Goal: Check status: Check status

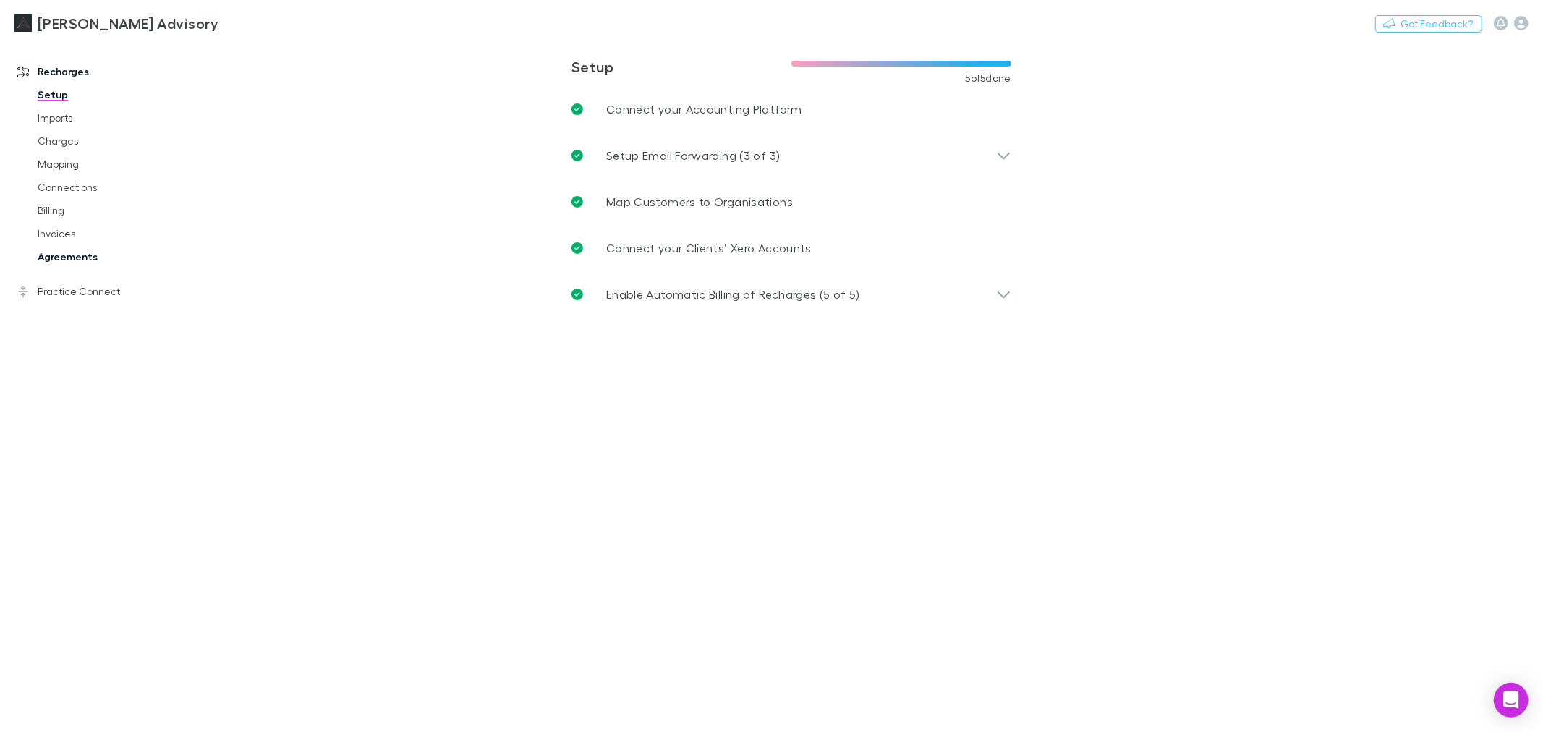
click at [103, 259] on link "Agreements" at bounding box center [111, 256] width 176 height 23
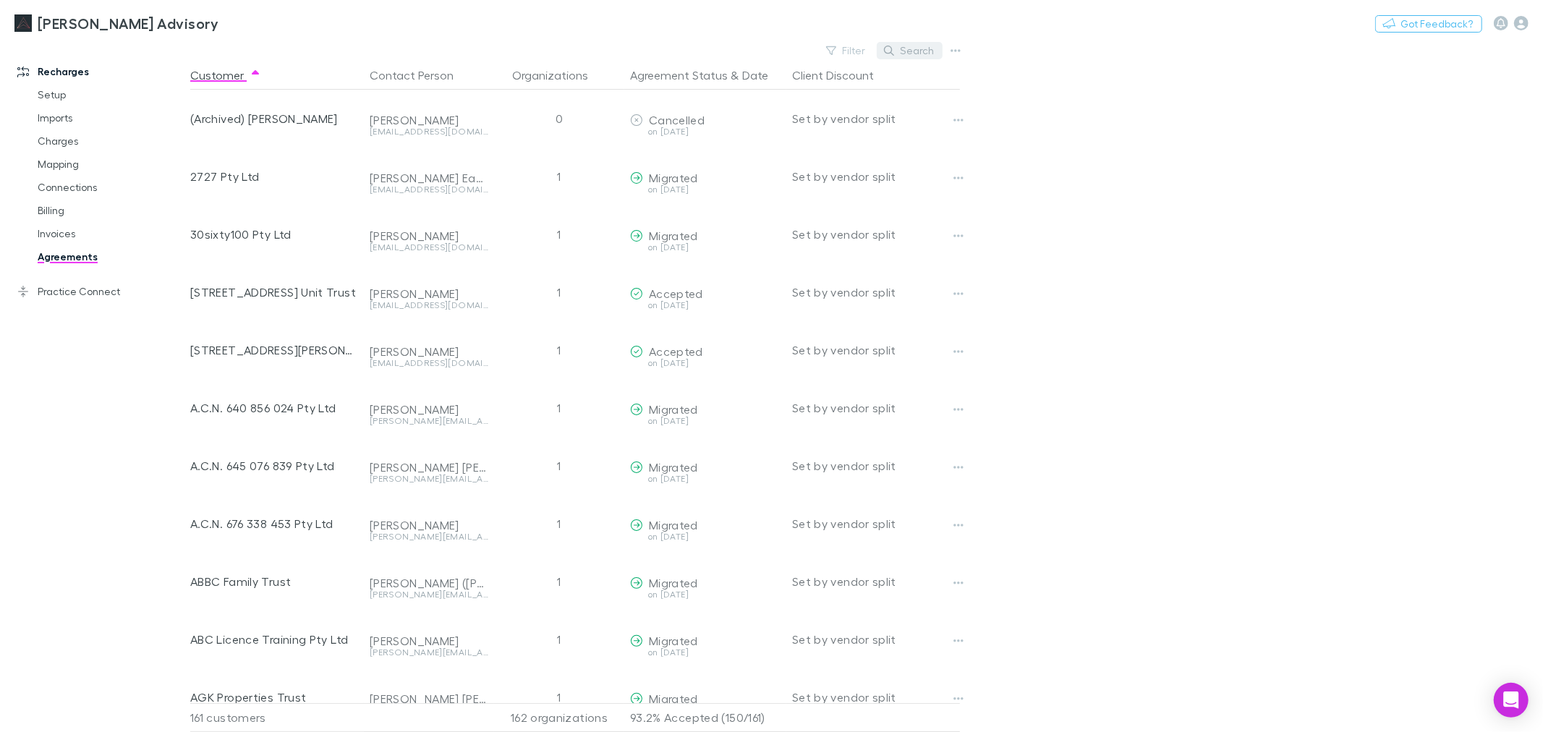
click at [900, 43] on button "Search" at bounding box center [910, 50] width 66 height 17
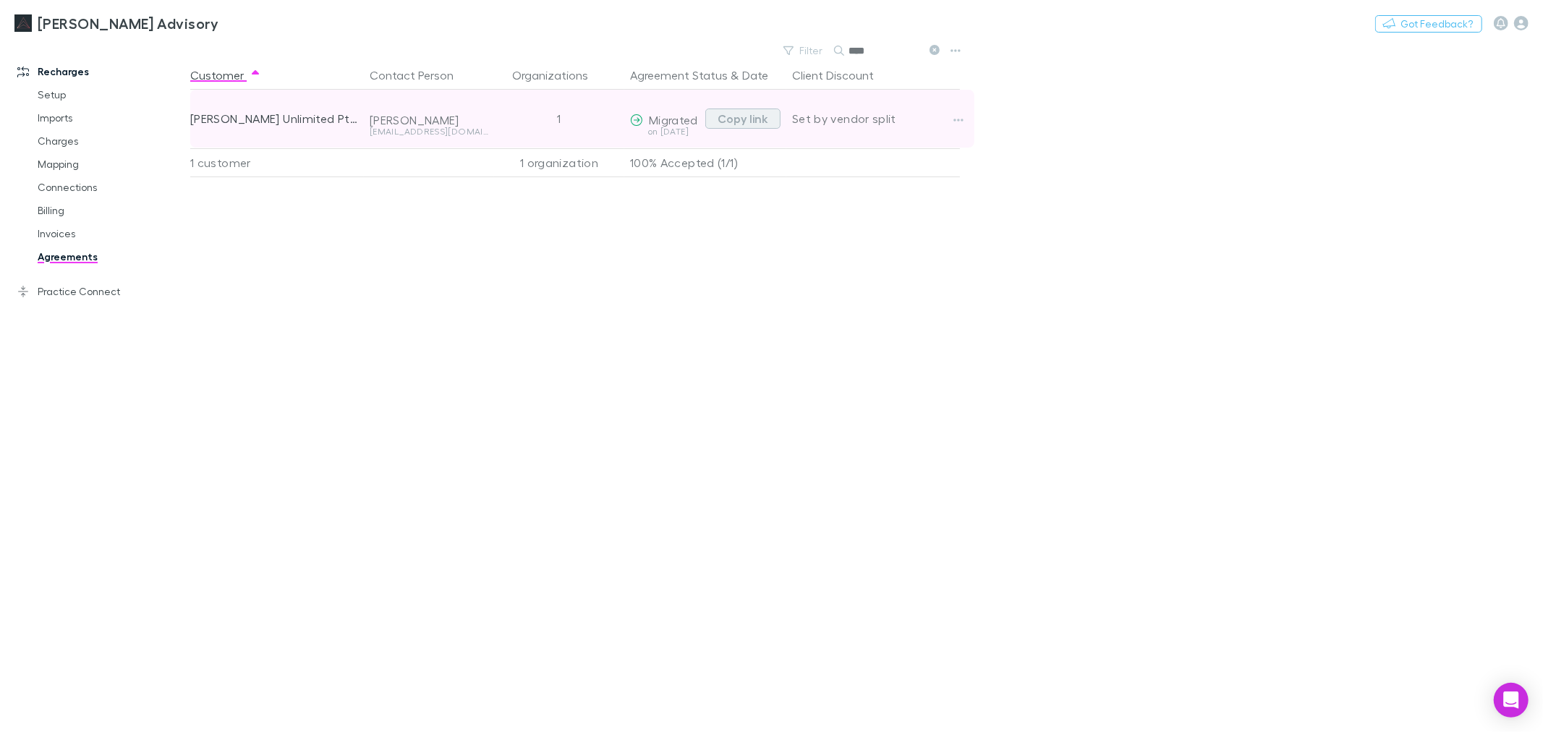
click at [733, 111] on button "Copy link" at bounding box center [742, 119] width 75 height 20
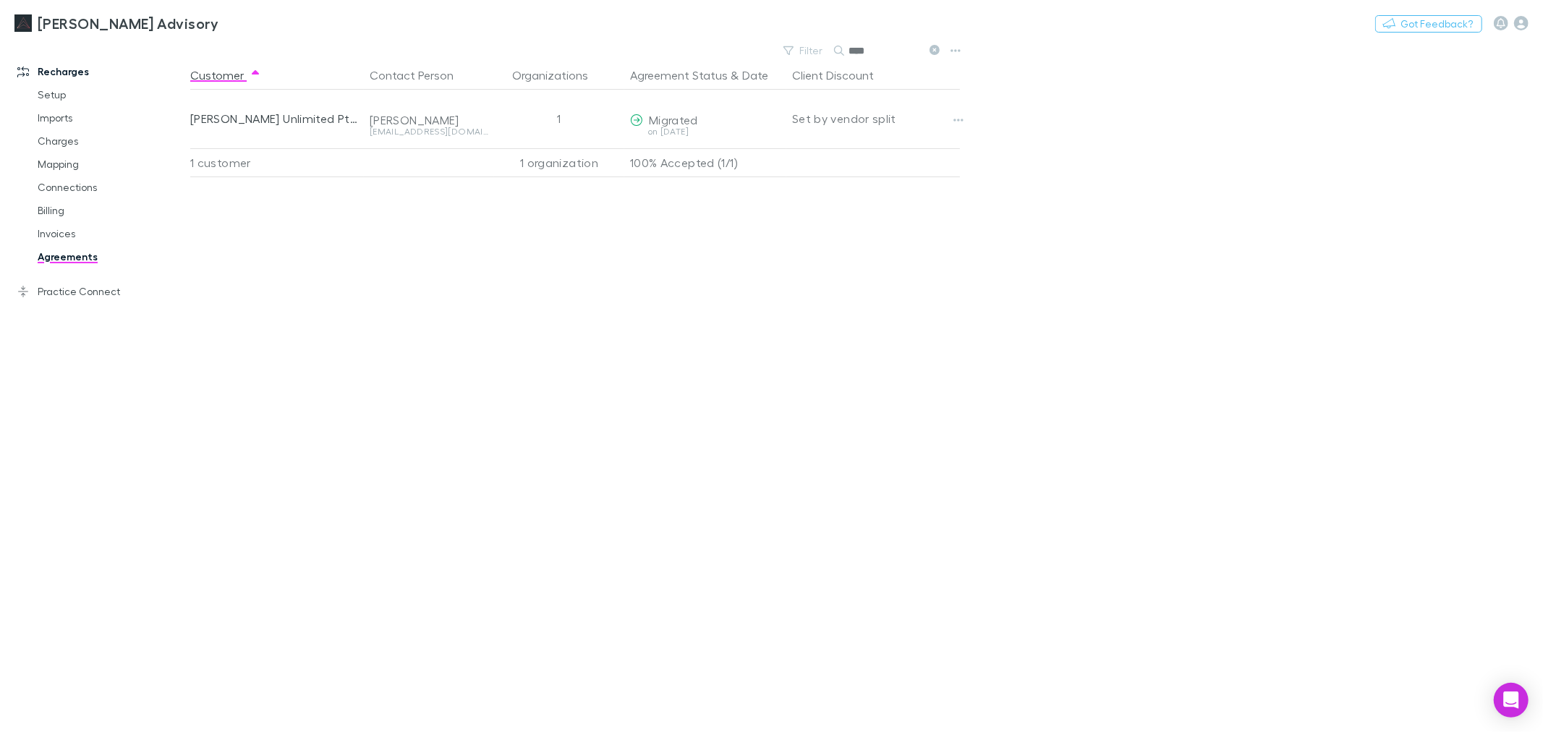
click at [902, 55] on input "****" at bounding box center [884, 51] width 72 height 20
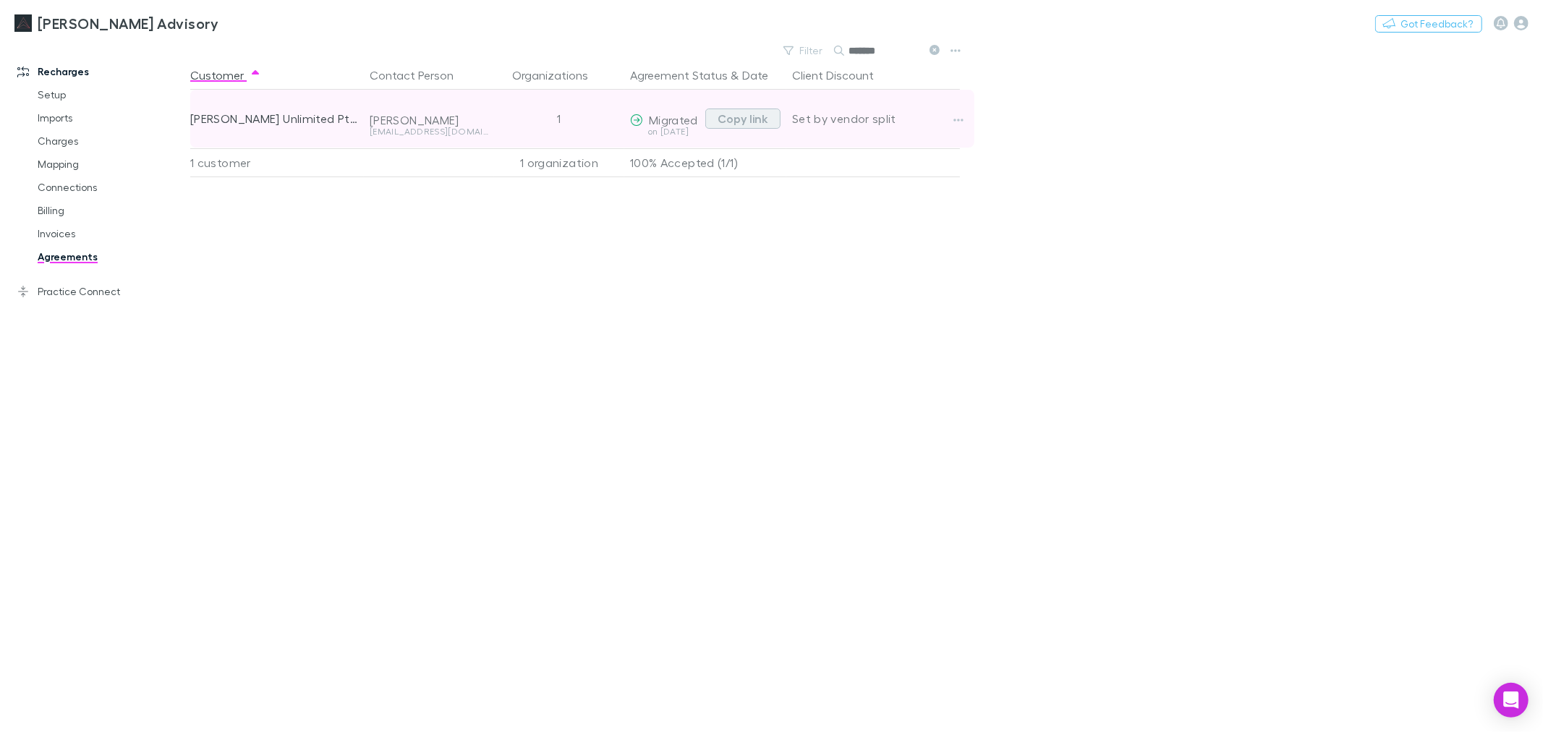
type input "*******"
click at [754, 120] on button "Copy link" at bounding box center [742, 119] width 75 height 20
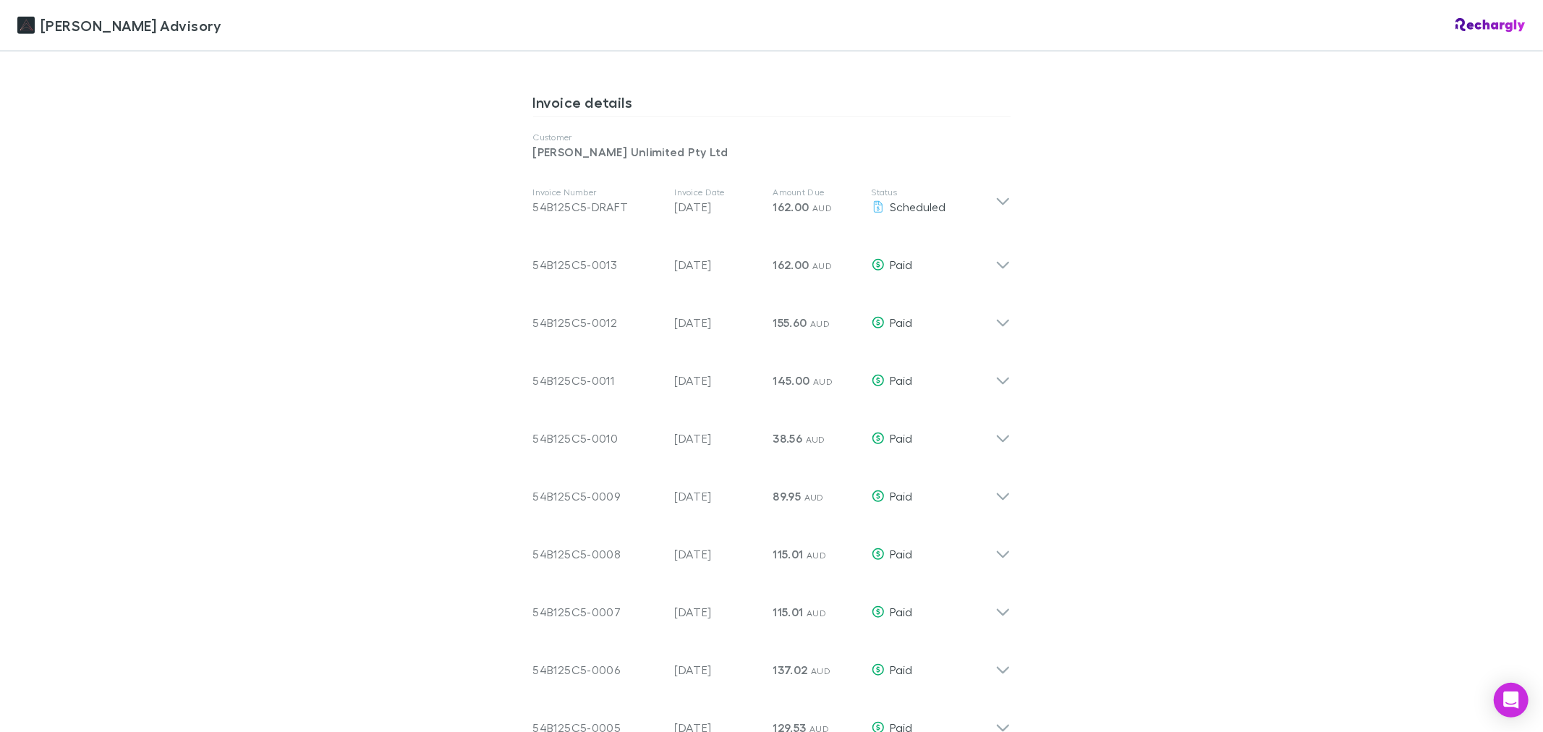
scroll to position [590, 0]
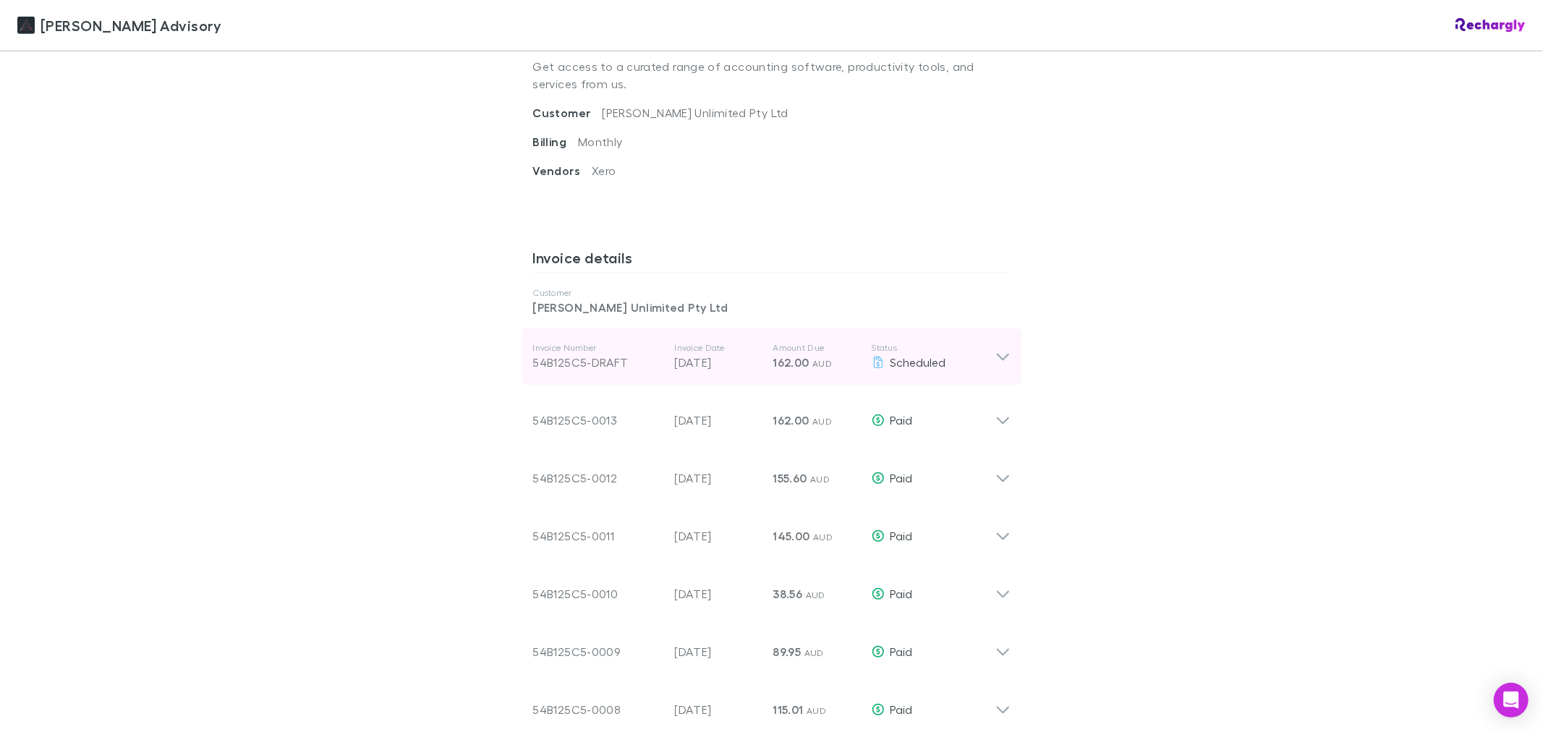
click at [1010, 359] on div "Invoice Number 54B125C5-DRAFT Invoice Date [DATE] Amount Due 162.00 AUD Status …" at bounding box center [772, 357] width 501 height 58
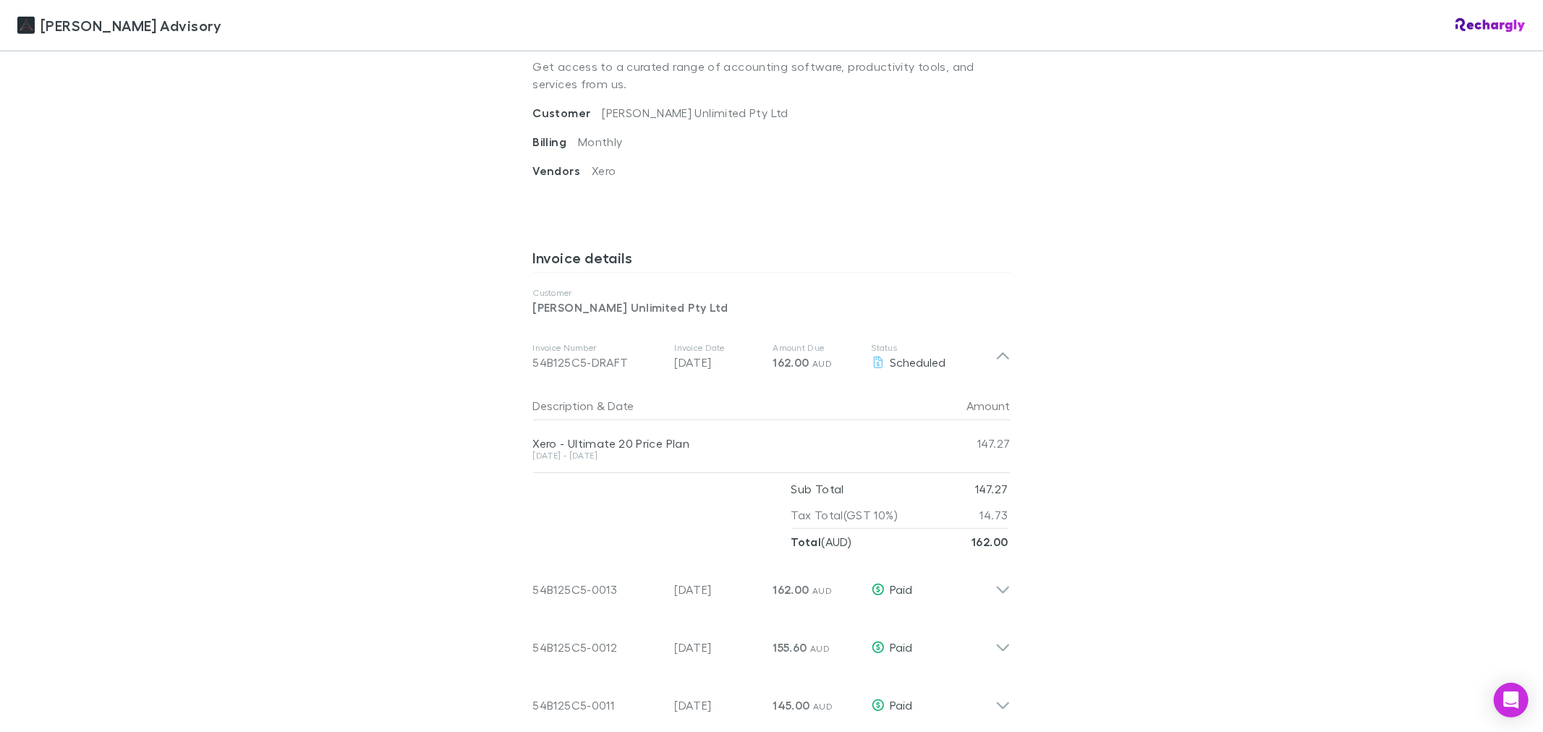
click at [1262, 465] on div "Liston Newton Advisory Liston Newton Advisory Software subscriptions agreement …" at bounding box center [771, 366] width 1543 height 732
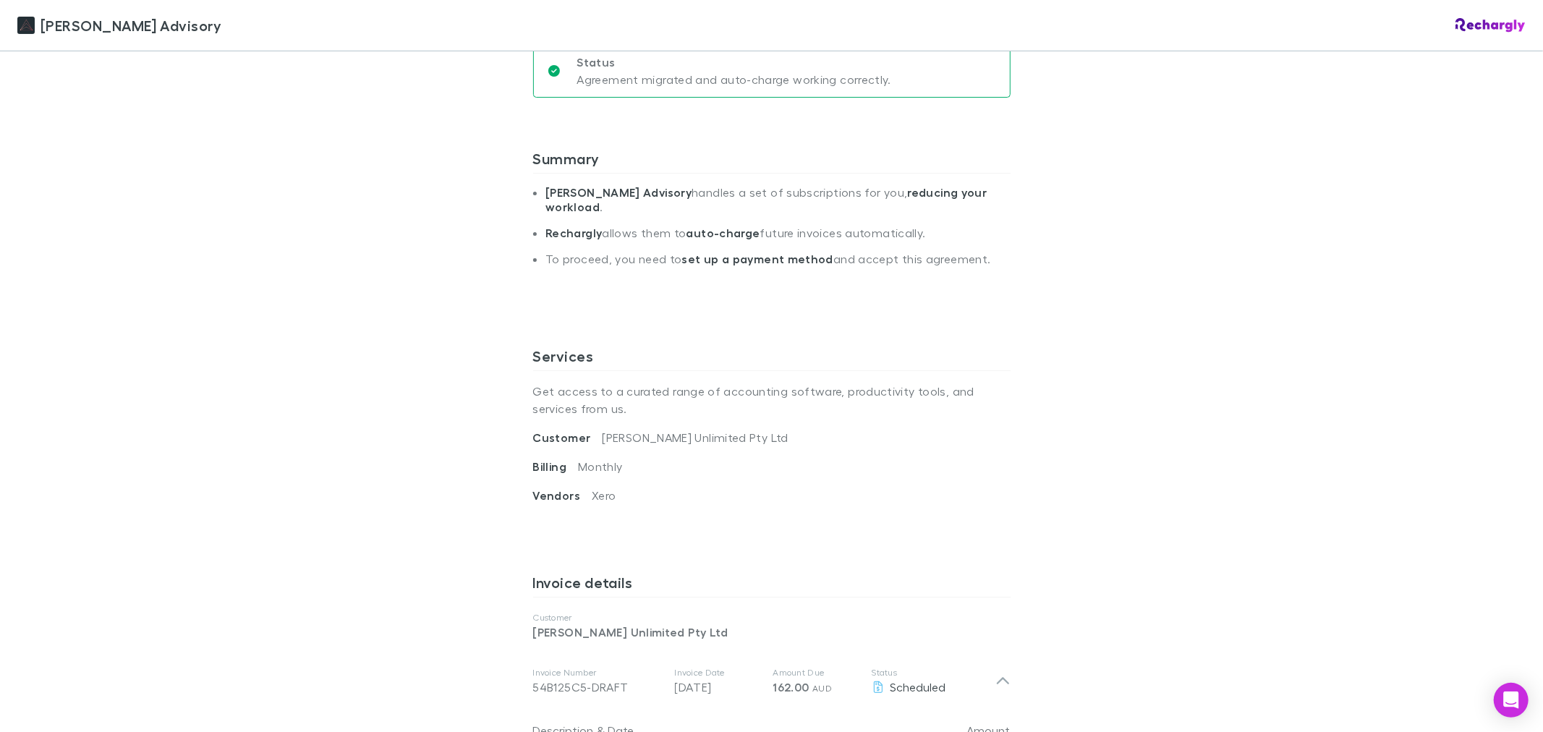
scroll to position [562, 0]
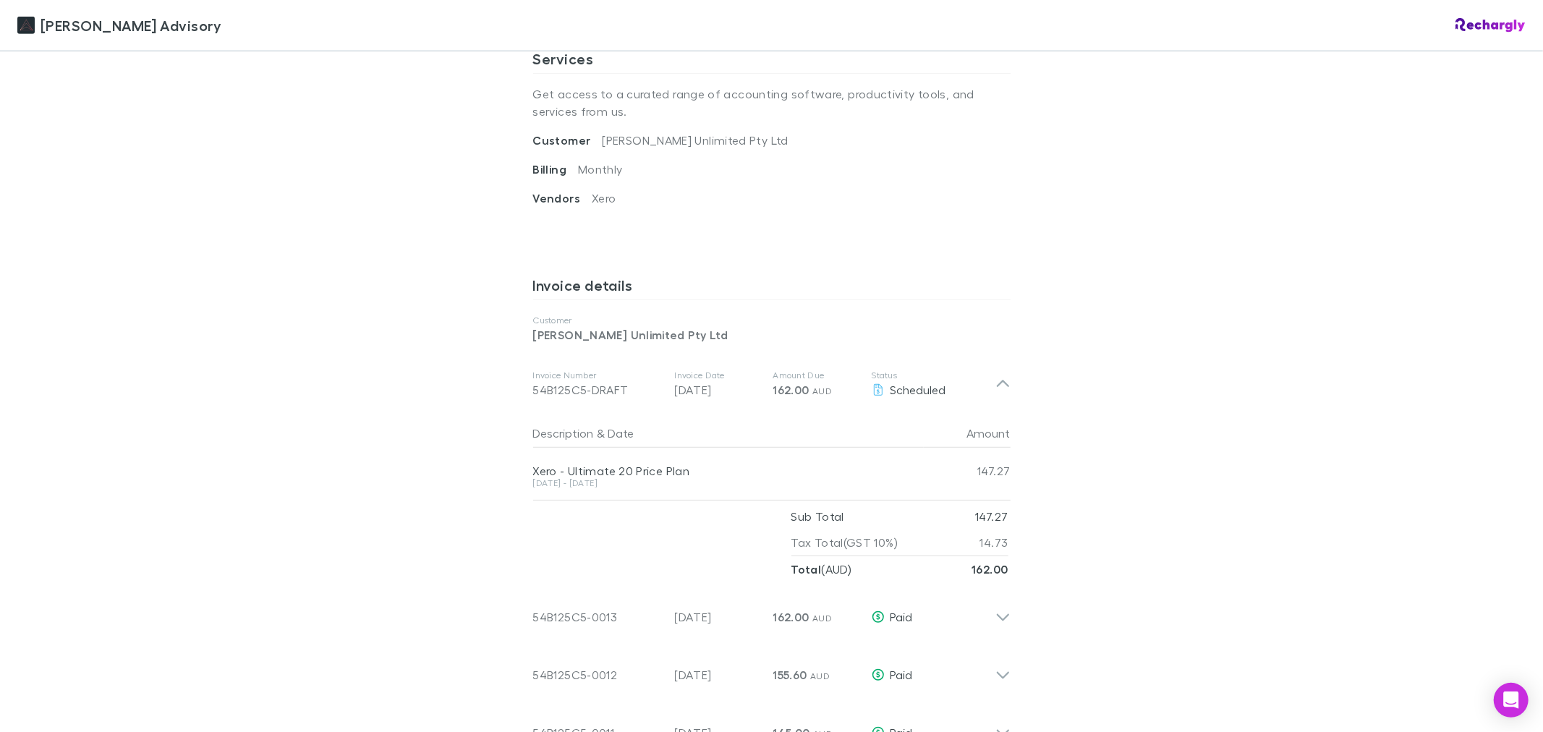
click at [1181, 247] on div "Liston Newton Advisory Liston Newton Advisory Software subscriptions agreement …" at bounding box center [771, 366] width 1543 height 732
